Goal: Navigation & Orientation: Find specific page/section

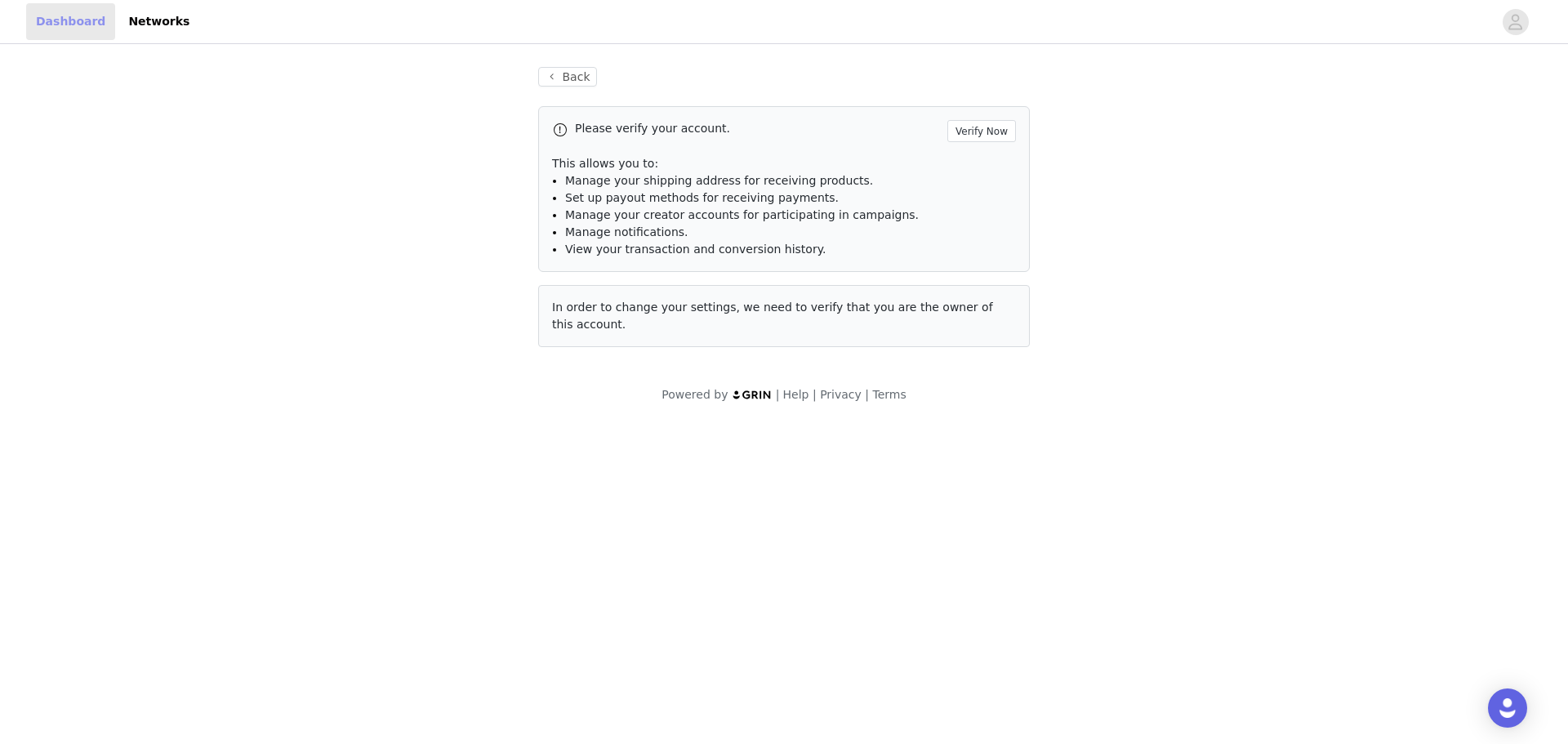
drag, startPoint x: 0, startPoint y: 0, endPoint x: 96, endPoint y: 25, distance: 99.2
click at [96, 25] on link "Dashboard" at bounding box center [71, 22] width 89 height 37
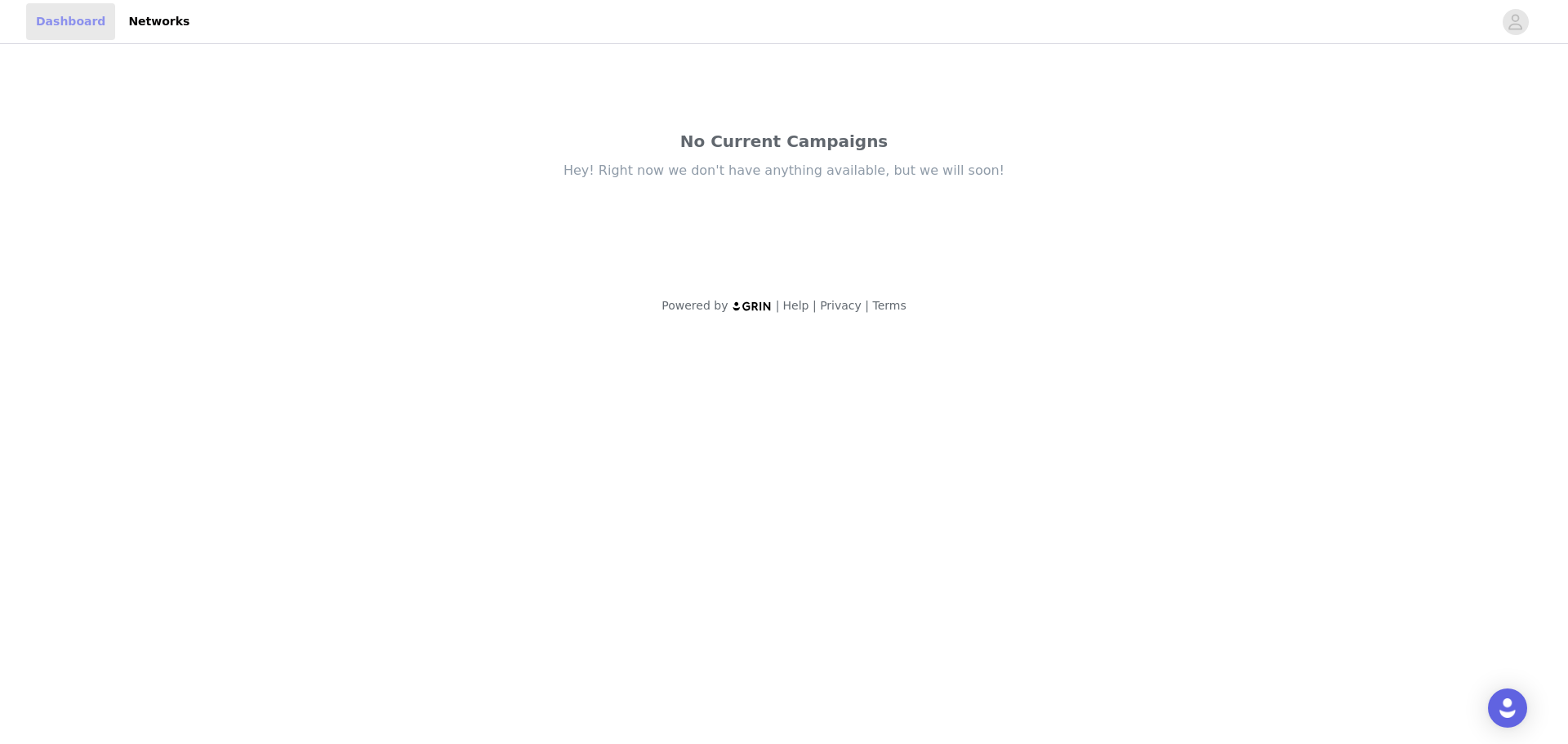
click at [96, 25] on link "Dashboard" at bounding box center [71, 22] width 89 height 37
click at [144, 28] on link "Networks" at bounding box center [158, 22] width 81 height 37
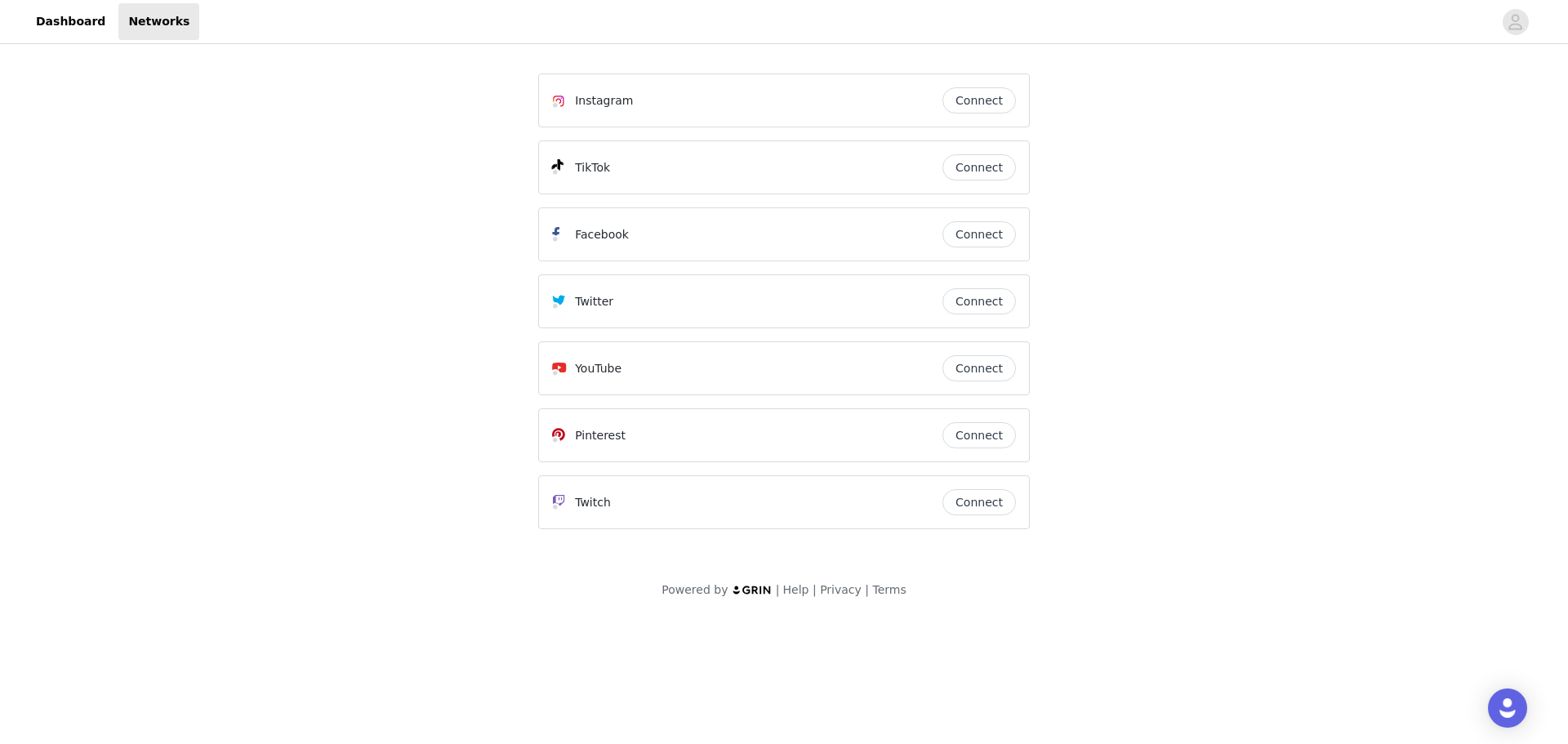
click at [199, 27] on div at bounding box center [846, 22] width 1294 height 37
click at [61, 14] on link "Dashboard" at bounding box center [71, 22] width 89 height 37
